Goal: Information Seeking & Learning: Understand process/instructions

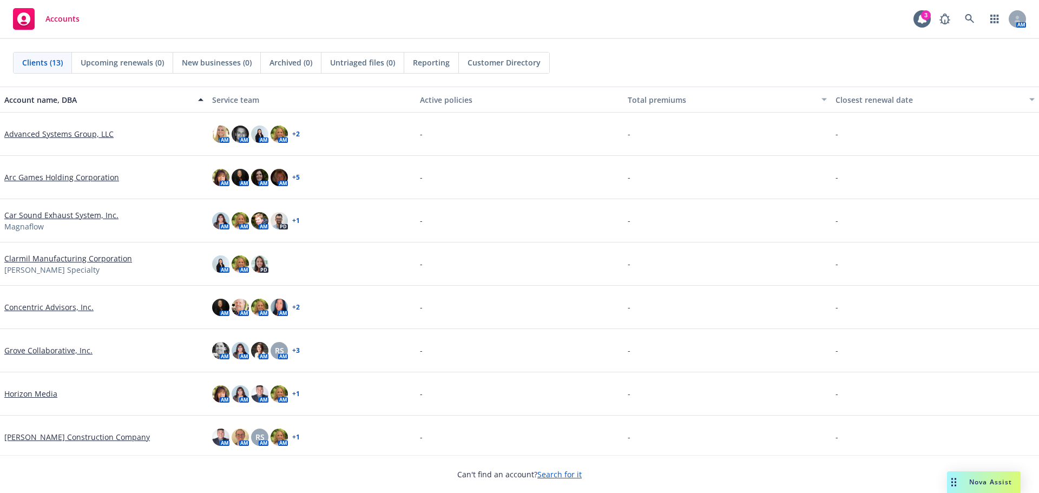
drag, startPoint x: 0, startPoint y: 0, endPoint x: 40, endPoint y: 398, distance: 399.9
click at [40, 398] on link "Horizon Media" at bounding box center [30, 393] width 53 height 11
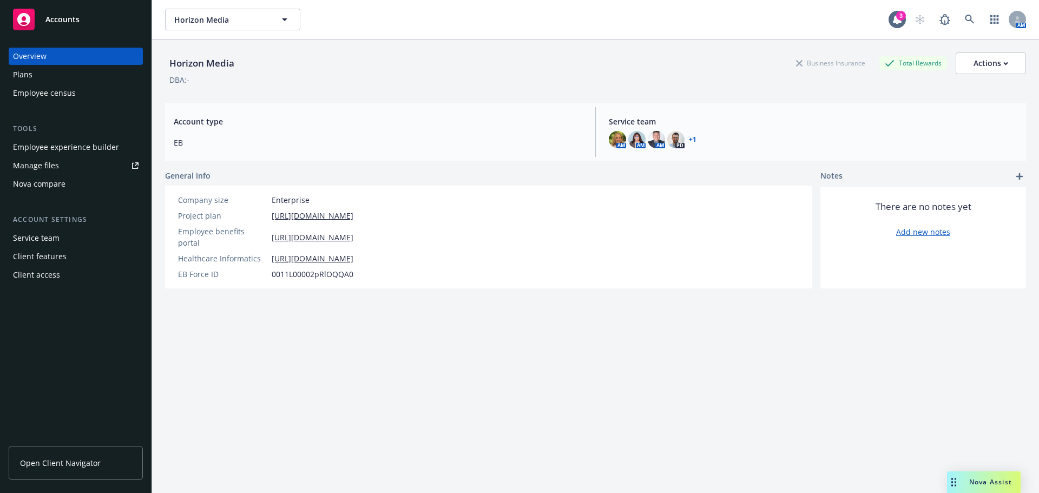
click at [82, 153] on div "Employee experience builder" at bounding box center [66, 147] width 106 height 17
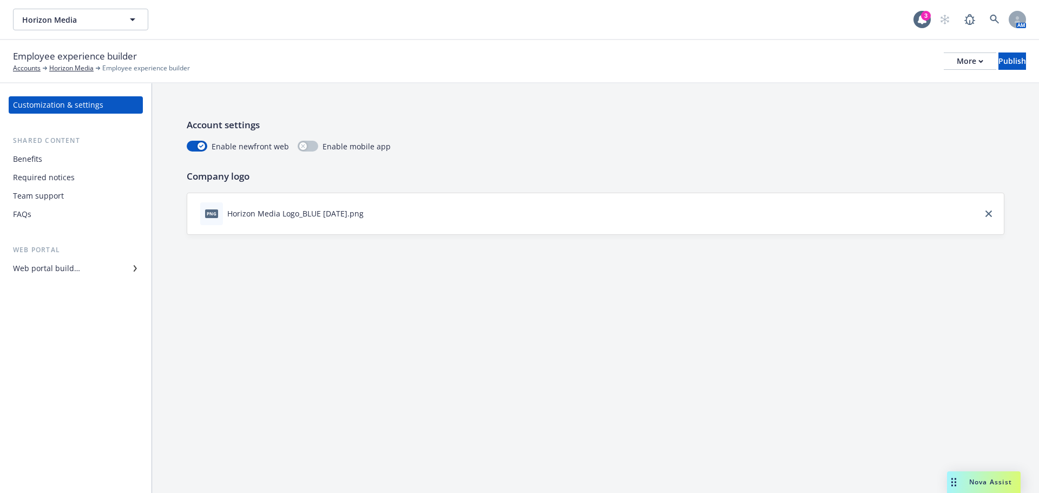
click at [25, 183] on div "Required notices" at bounding box center [44, 177] width 62 height 17
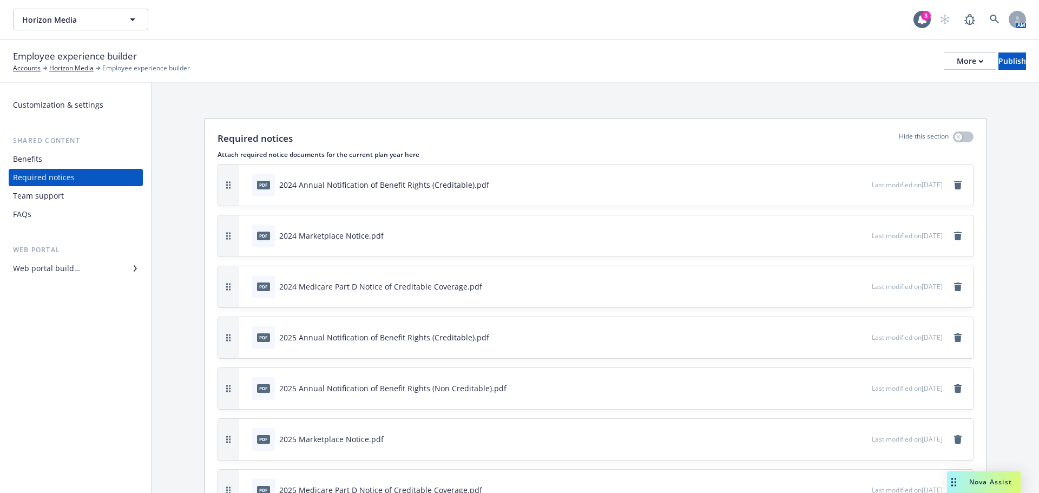
click at [23, 159] on div "Benefits" at bounding box center [27, 158] width 29 height 17
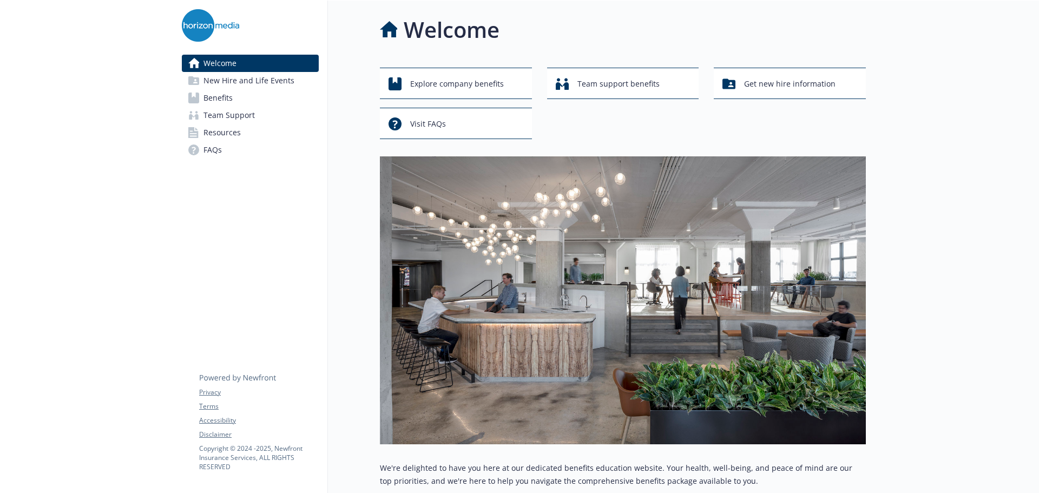
click at [208, 103] on span "Benefits" at bounding box center [218, 97] width 29 height 17
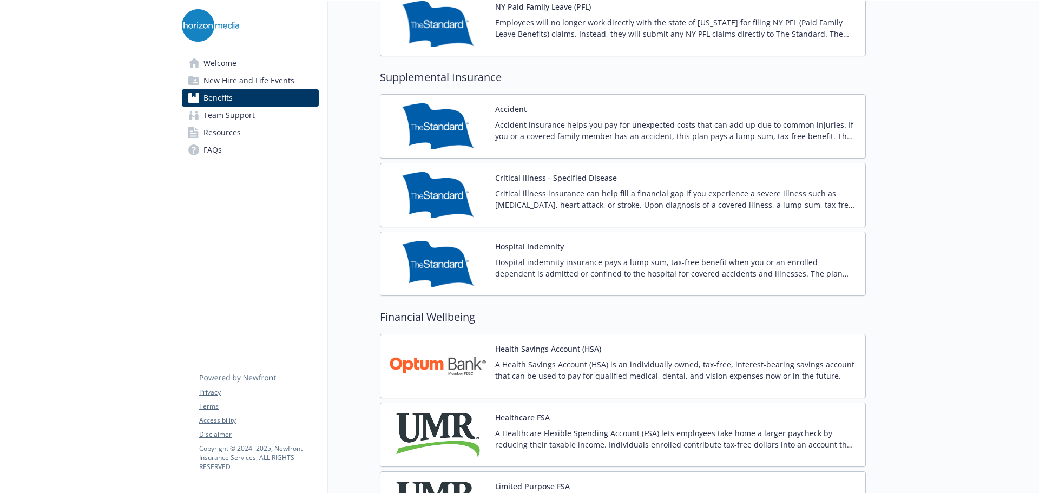
scroll to position [1408, 0]
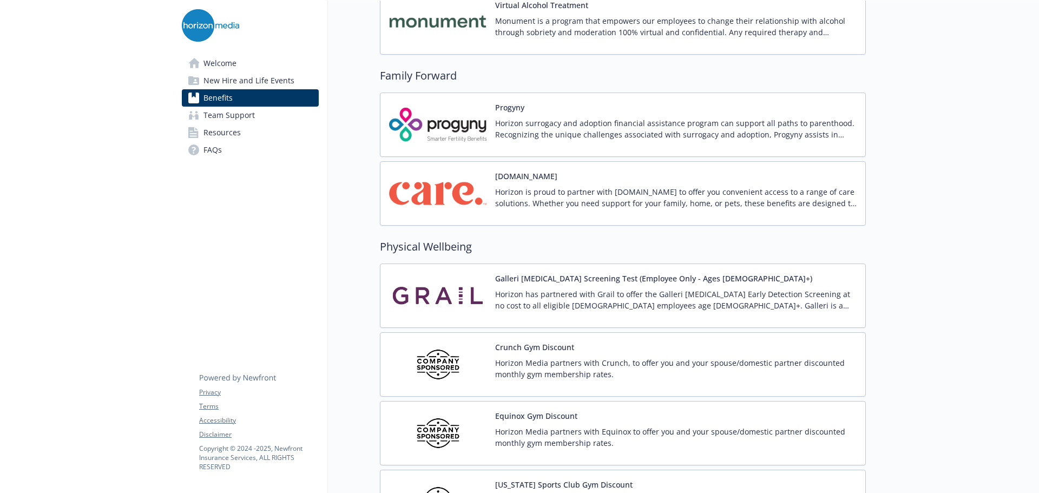
click at [439, 187] on img at bounding box center [437, 194] width 97 height 46
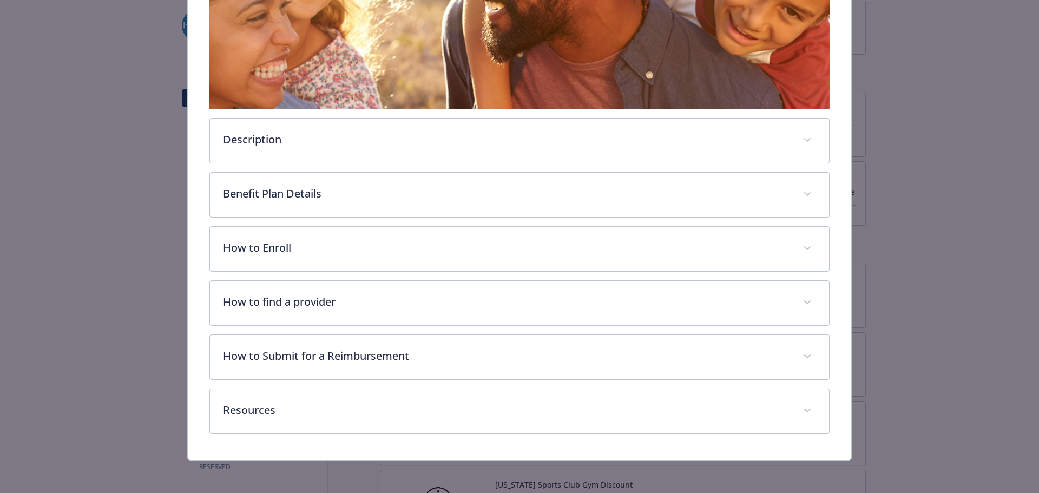
scroll to position [275, 0]
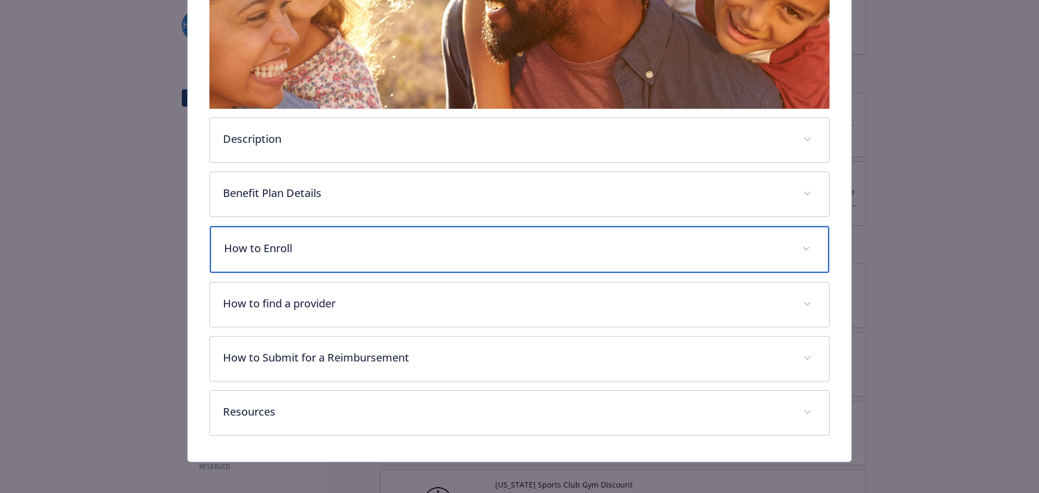
click at [304, 247] on p "How to Enroll" at bounding box center [507, 248] width 566 height 16
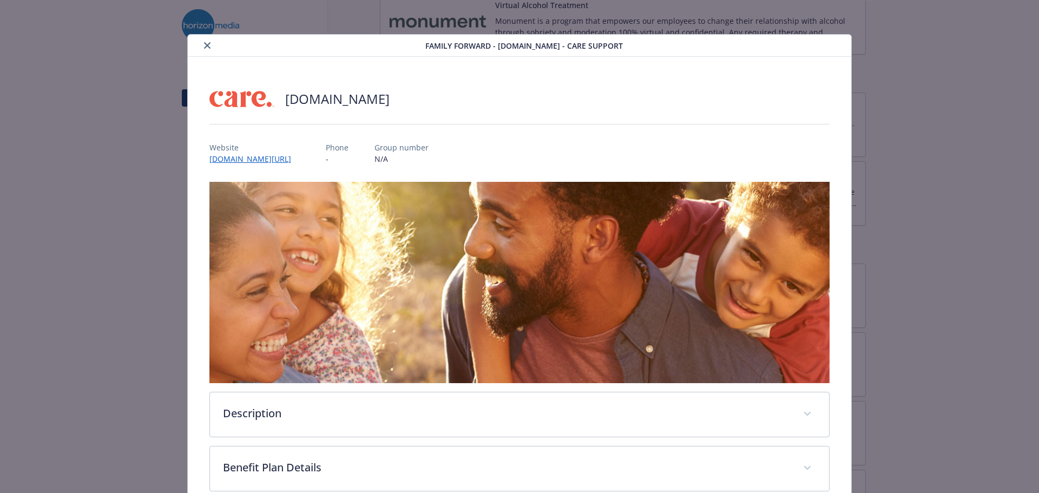
scroll to position [0, 0]
